Goal: Transaction & Acquisition: Purchase product/service

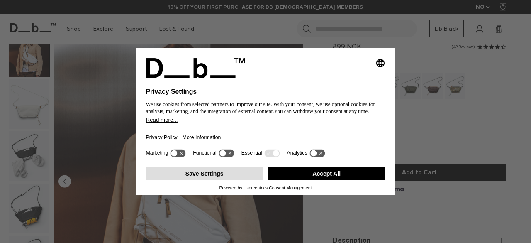
click at [207, 177] on button "Save Settings" at bounding box center [204, 173] width 117 height 13
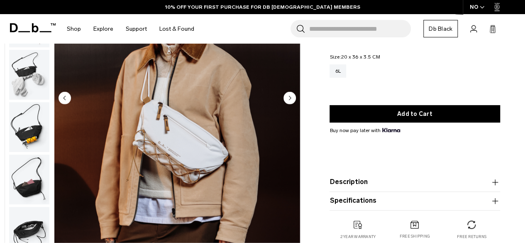
scroll to position [112, 0]
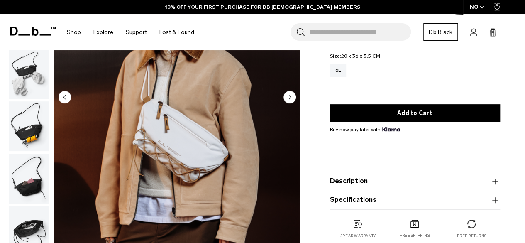
click at [285, 102] on icon "Next slide" at bounding box center [289, 96] width 12 height 12
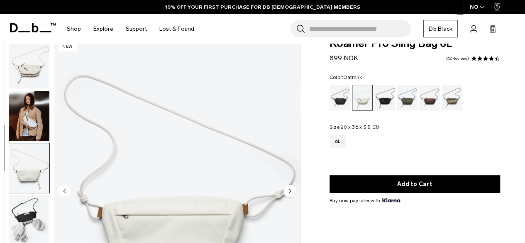
scroll to position [5, 0]
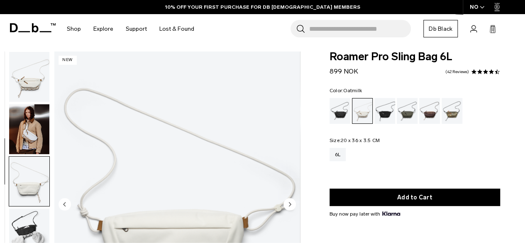
click at [23, 119] on img "button" at bounding box center [29, 129] width 40 height 50
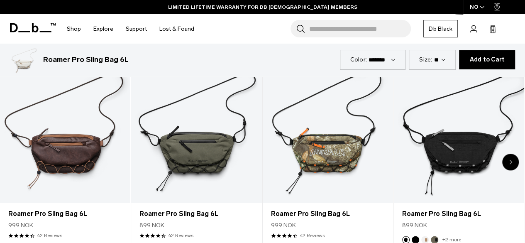
scroll to position [411, 0]
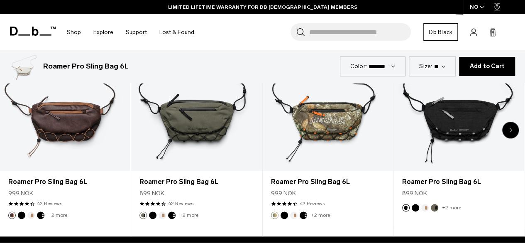
click at [511, 124] on div "Next slide" at bounding box center [510, 130] width 17 height 17
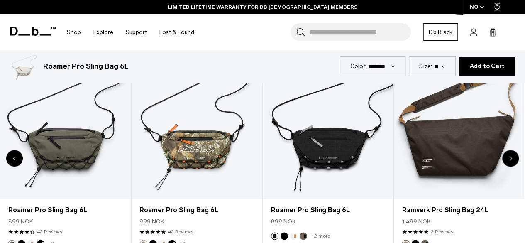
scroll to position [381, 0]
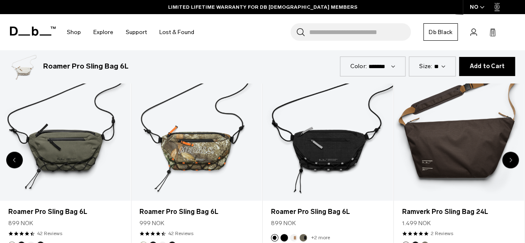
click at [514, 160] on div "Next slide" at bounding box center [510, 159] width 17 height 17
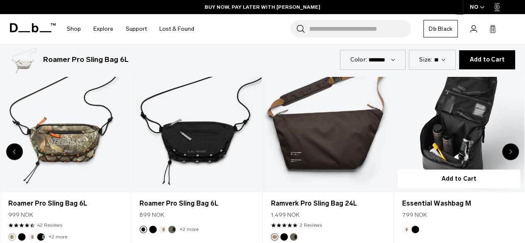
scroll to position [390, 0]
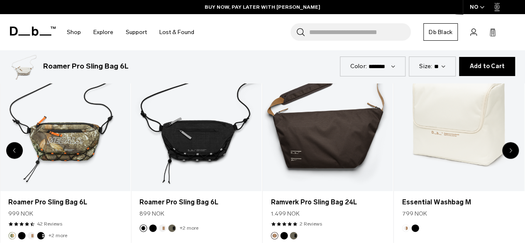
click at [511, 149] on div "Next slide" at bounding box center [510, 150] width 17 height 17
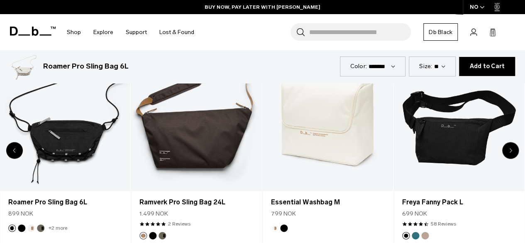
click at [511, 149] on div "Next slide" at bounding box center [510, 150] width 17 height 17
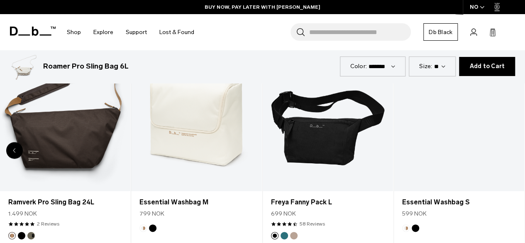
click at [511, 149] on div "8 / 8" at bounding box center [459, 118] width 130 height 145
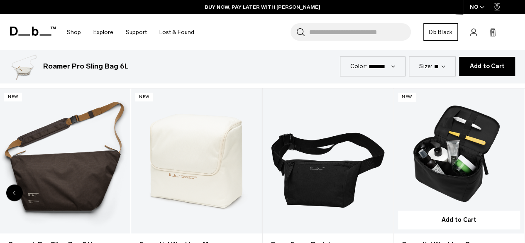
scroll to position [343, 0]
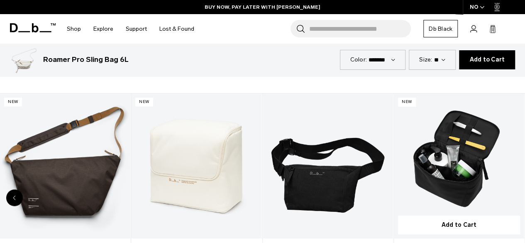
click at [452, 167] on link "Essential Washbag S" at bounding box center [459, 165] width 130 height 145
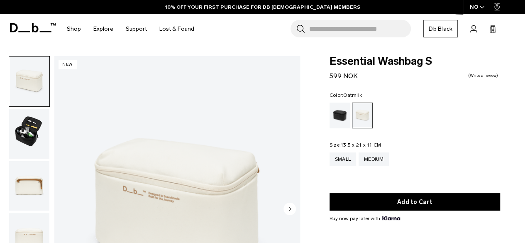
click at [29, 120] on img "button" at bounding box center [29, 134] width 40 height 50
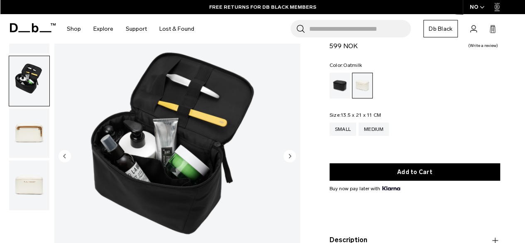
scroll to position [29, 0]
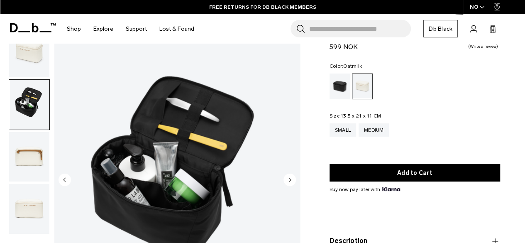
click at [290, 180] on icon "Next slide" at bounding box center [290, 180] width 2 height 4
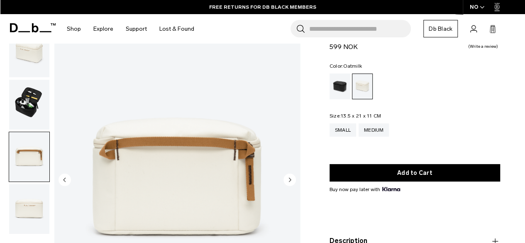
click at [290, 180] on icon "Next slide" at bounding box center [290, 180] width 2 height 4
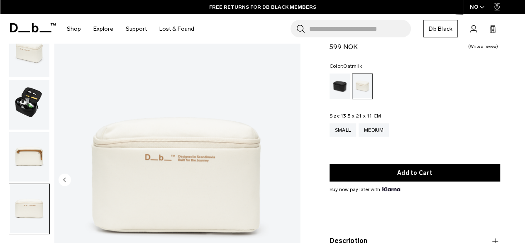
click at [290, 180] on img "4 / 4" at bounding box center [177, 180] width 246 height 307
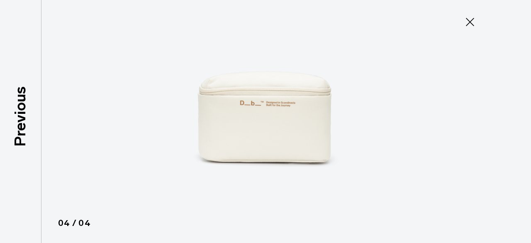
type button "Close"
click at [467, 22] on icon at bounding box center [469, 21] width 13 height 13
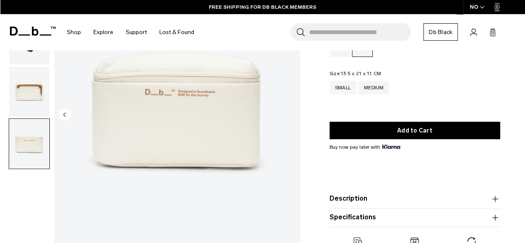
scroll to position [0, 0]
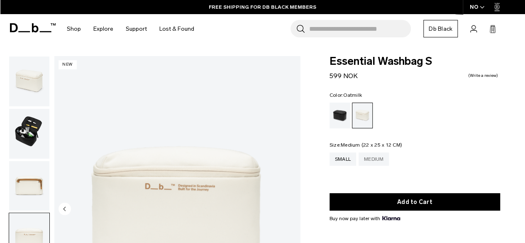
click at [382, 156] on div "Medium" at bounding box center [373, 158] width 31 height 13
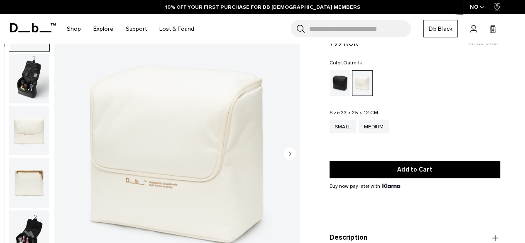
scroll to position [58, 0]
